Goal: Find specific page/section: Find specific page/section

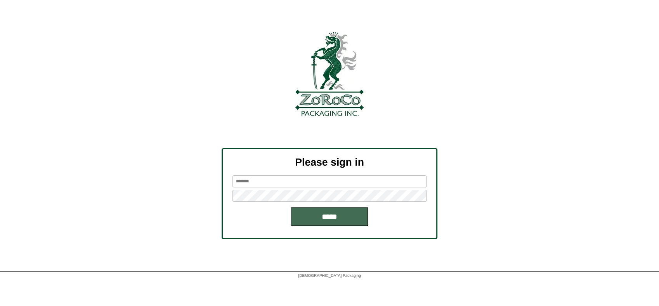
type input "********"
drag, startPoint x: 325, startPoint y: 213, endPoint x: 343, endPoint y: 166, distance: 49.9
click at [325, 213] on input "*****" at bounding box center [330, 216] width 78 height 19
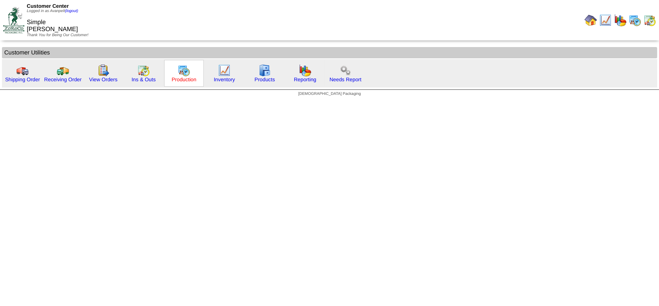
click at [182, 80] on link "Production" at bounding box center [184, 79] width 25 height 6
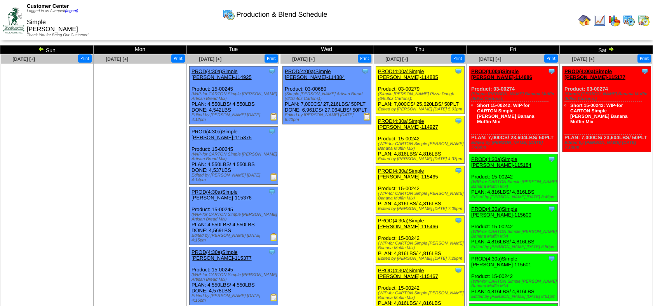
click at [43, 48] on img at bounding box center [41, 49] width 6 height 6
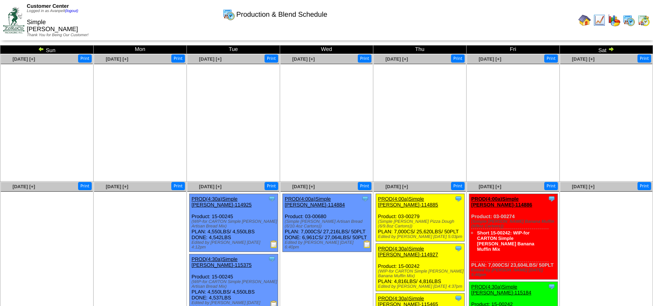
drag, startPoint x: 0, startPoint y: 0, endPoint x: 41, endPoint y: 48, distance: 63.3
click at [41, 48] on img at bounding box center [41, 49] width 6 height 6
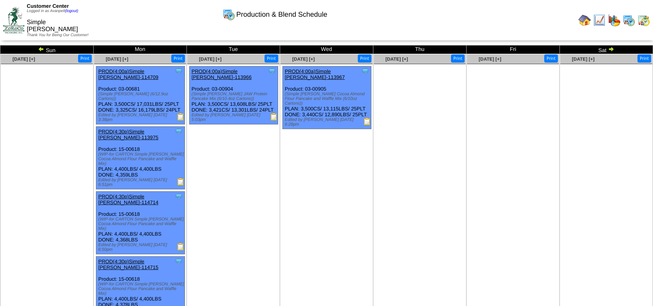
click at [612, 47] on img at bounding box center [611, 49] width 6 height 6
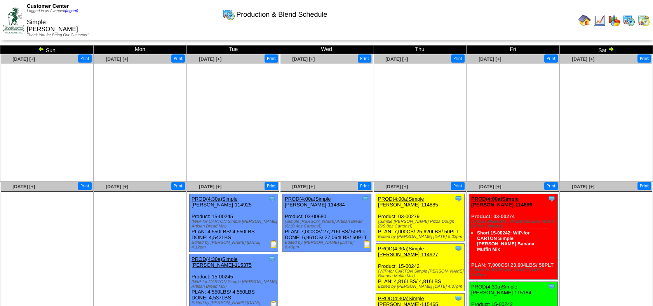
click at [612, 47] on img at bounding box center [611, 49] width 6 height 6
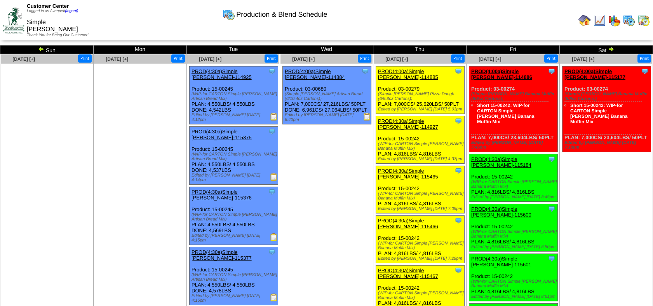
click at [19, 14] on img at bounding box center [13, 20] width 21 height 26
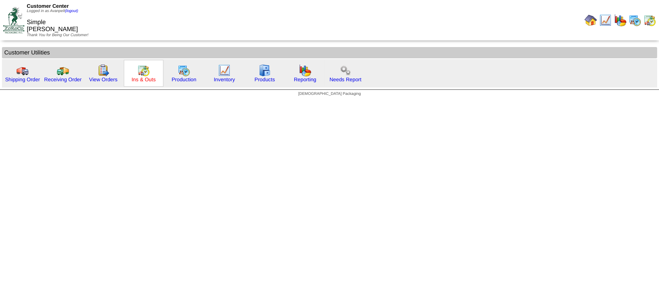
click at [149, 80] on link "Ins & Outs" at bounding box center [144, 79] width 24 height 6
